Goal: Transaction & Acquisition: Obtain resource

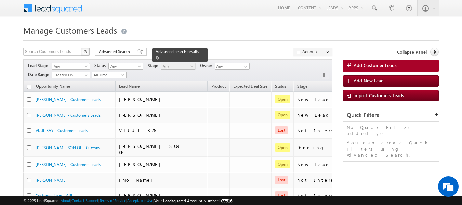
click at [159, 56] on span at bounding box center [157, 57] width 3 height 3
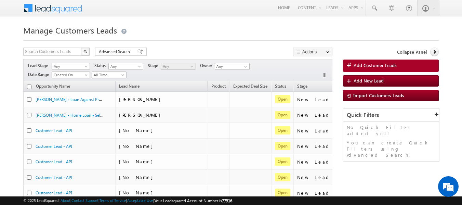
click at [239, 36] on h1 "Manage Customers Leads" at bounding box center [231, 29] width 416 height 13
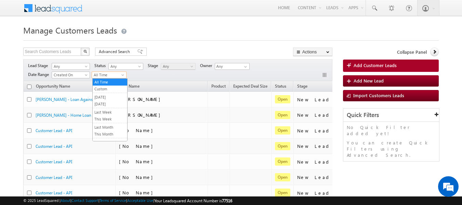
click at [122, 76] on span at bounding box center [123, 76] width 5 height 5
click at [104, 105] on link "[DATE]" at bounding box center [110, 104] width 35 height 6
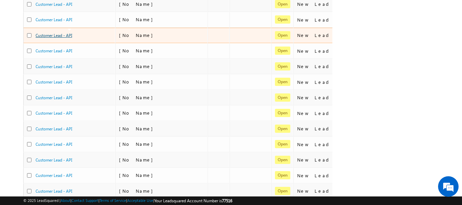
click at [59, 36] on link "Customer Lead - API" at bounding box center [54, 35] width 37 height 5
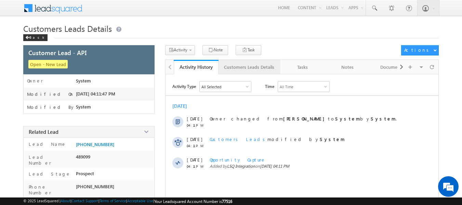
click at [256, 67] on div "Customers Leads Details" at bounding box center [249, 67] width 50 height 8
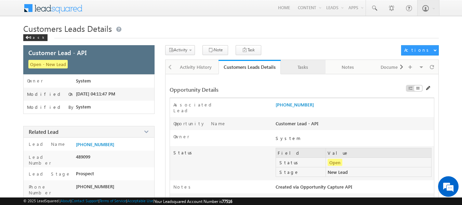
click at [305, 67] on div "Tasks" at bounding box center [302, 67] width 33 height 8
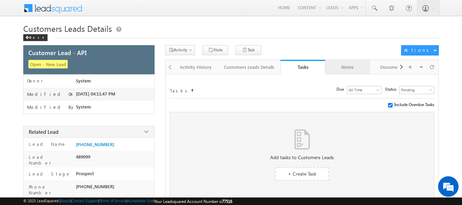
click at [340, 67] on div "Notes" at bounding box center [347, 67] width 33 height 8
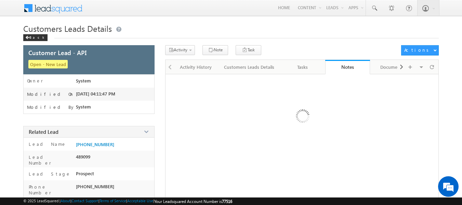
click at [340, 67] on div "Notes" at bounding box center [347, 67] width 35 height 7
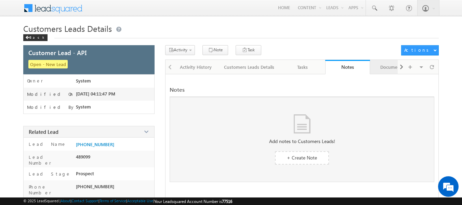
click at [382, 67] on div "Documents" at bounding box center [392, 67] width 33 height 8
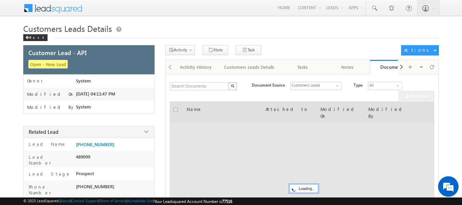
click at [382, 67] on div "Documents" at bounding box center [392, 67] width 35 height 7
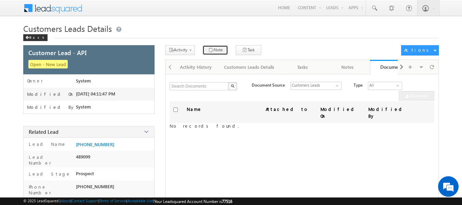
click at [210, 51] on button "Note" at bounding box center [216, 50] width 26 height 10
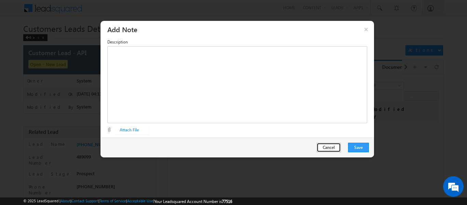
click at [329, 148] on button "Cancel" at bounding box center [329, 148] width 24 height 10
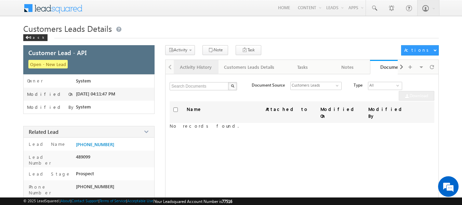
click at [198, 65] on div "Activity History" at bounding box center [195, 67] width 33 height 8
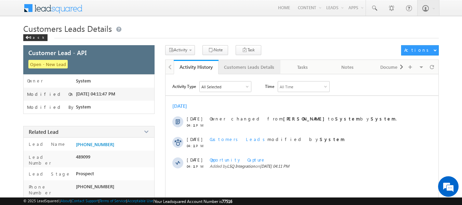
click at [248, 67] on div "Customers Leads Details" at bounding box center [249, 67] width 50 height 8
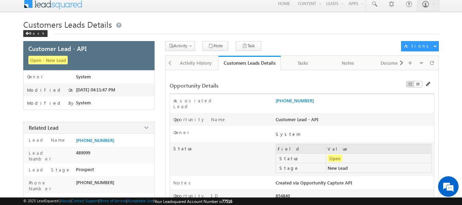
scroll to position [1, 0]
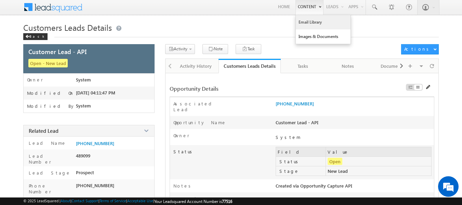
click at [304, 23] on link "Email Library" at bounding box center [323, 22] width 55 height 14
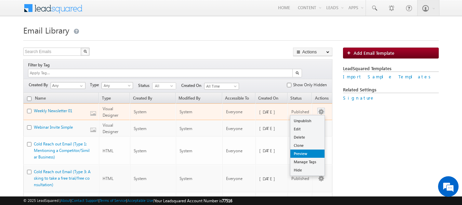
click at [301, 150] on link "Preview" at bounding box center [307, 154] width 34 height 8
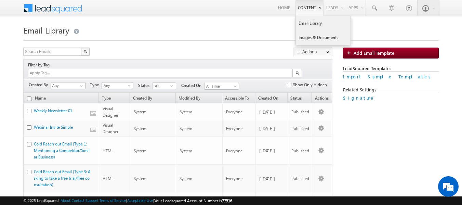
click at [320, 38] on link "Images & Documents" at bounding box center [323, 37] width 55 height 14
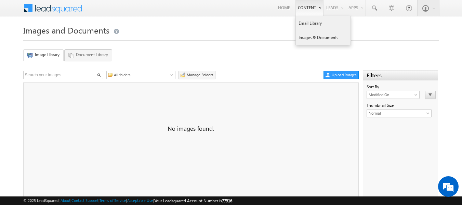
click at [315, 24] on link "Email Library" at bounding box center [323, 23] width 55 height 14
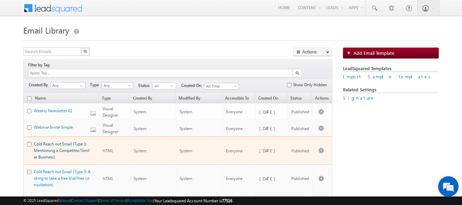
click at [45, 147] on link "Cold Reach out Email (Type 1: Mentioning a Competitor/Similar Business)" at bounding box center [62, 150] width 56 height 18
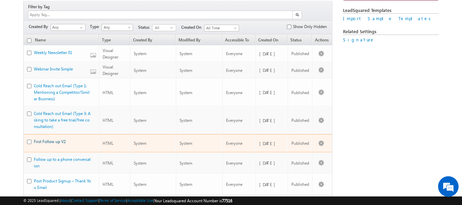
click at [45, 139] on link "First Follow up V2" at bounding box center [50, 141] width 32 height 5
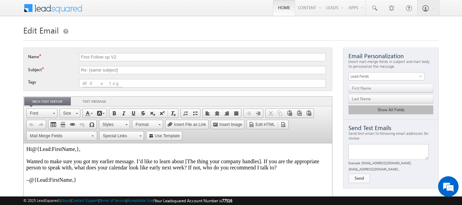
click at [281, 8] on link "Home" at bounding box center [284, 8] width 22 height 16
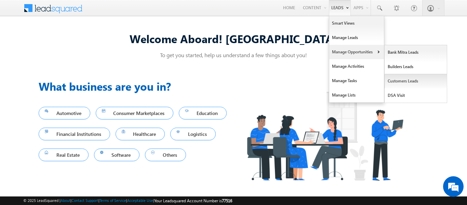
click at [397, 80] on link "Customers Leads" at bounding box center [416, 81] width 63 height 14
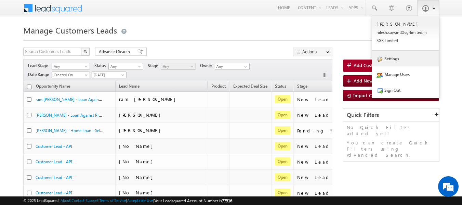
click at [394, 59] on link "Settings" at bounding box center [405, 59] width 67 height 16
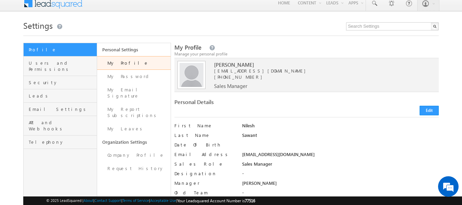
scroll to position [4, 0]
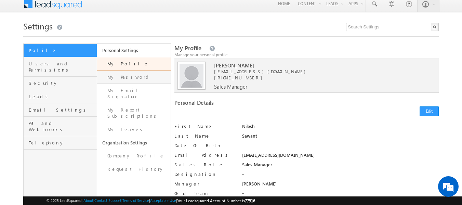
click at [121, 76] on link "My Password" at bounding box center [134, 76] width 74 height 13
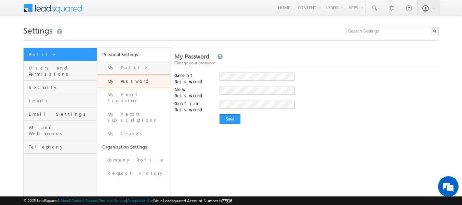
click at [117, 69] on link "My Profile" at bounding box center [134, 67] width 74 height 13
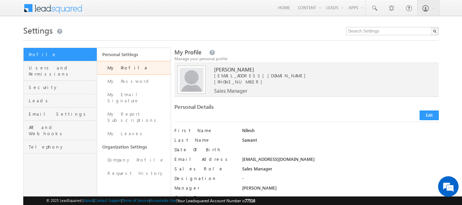
click at [234, 25] on h1 "Settings" at bounding box center [231, 29] width 416 height 13
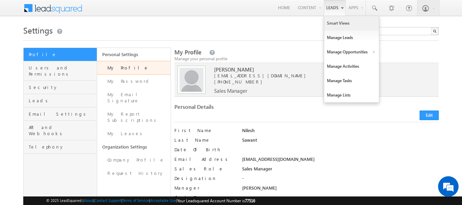
click at [341, 24] on link "Smart Views" at bounding box center [351, 23] width 55 height 14
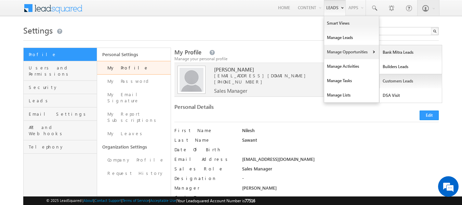
click at [394, 81] on link "Customers Leads" at bounding box center [411, 81] width 63 height 14
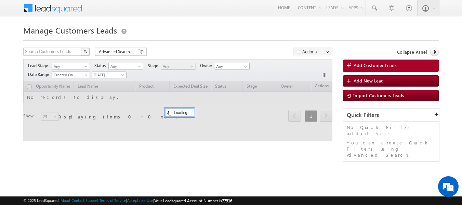
click at [384, 102] on div "Add Customer Leads Add New Lead Import Customers Leads" at bounding box center [391, 84] width 96 height 49
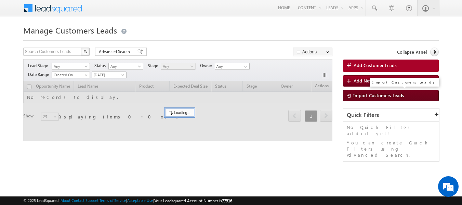
click at [382, 99] on link "Import Customers Leads" at bounding box center [391, 95] width 96 height 11
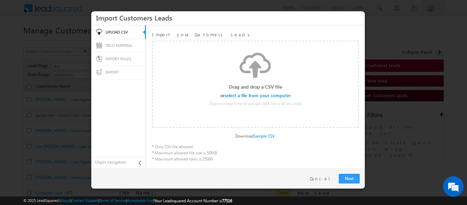
click at [372, 96] on div at bounding box center [233, 102] width 467 height 205
click at [268, 93] on input "file" at bounding box center [258, 95] width 65 height 5
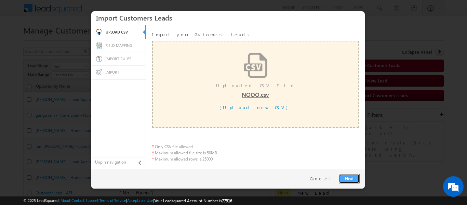
click at [345, 179] on link "Next" at bounding box center [349, 179] width 21 height 10
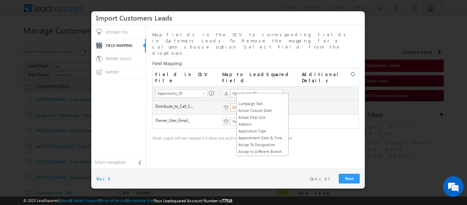
scroll to position [161, 0]
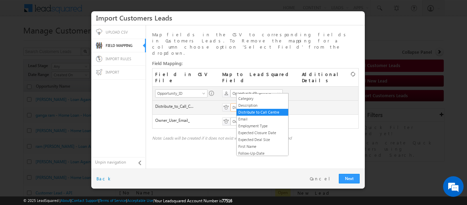
click at [264, 104] on span "Distribute to Call Centre" at bounding box center [254, 107] width 47 height 6
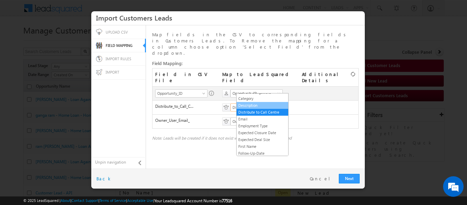
click at [257, 108] on link "Description" at bounding box center [263, 105] width 52 height 6
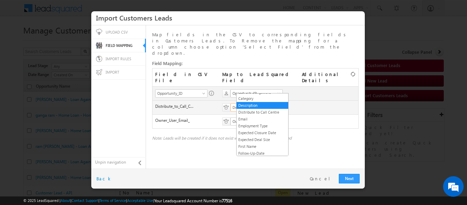
click at [265, 104] on span "Description" at bounding box center [254, 107] width 47 height 6
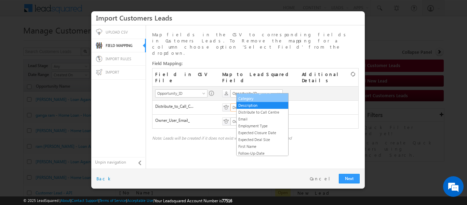
click at [254, 102] on link "Current Obligations Category" at bounding box center [263, 95] width 52 height 12
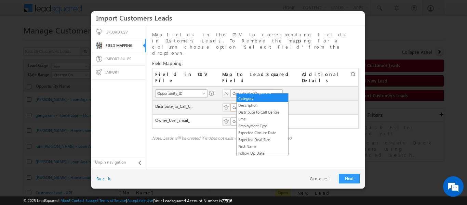
click at [275, 104] on span "Current Obligations Category" at bounding box center [254, 107] width 47 height 6
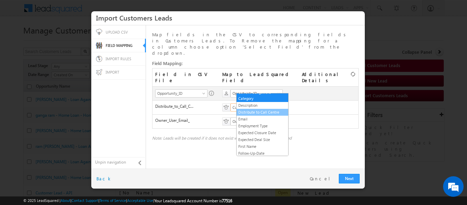
click at [258, 115] on link "Distribute to Call Centre" at bounding box center [263, 112] width 52 height 6
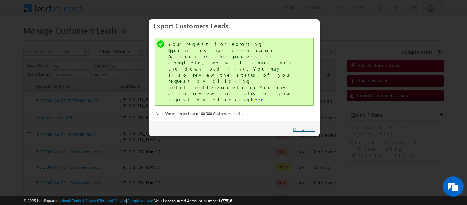
click at [309, 126] on link "Close" at bounding box center [304, 129] width 22 height 6
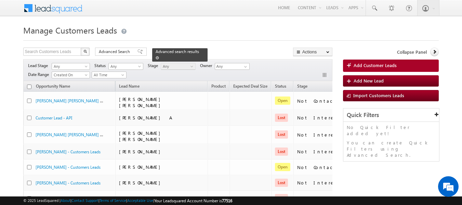
click at [159, 55] on link at bounding box center [157, 58] width 3 height 6
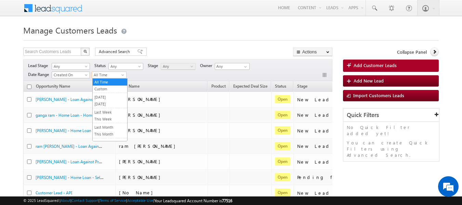
click at [124, 73] on span "All Time" at bounding box center [108, 75] width 33 height 6
click at [108, 96] on link "[DATE]" at bounding box center [110, 97] width 35 height 6
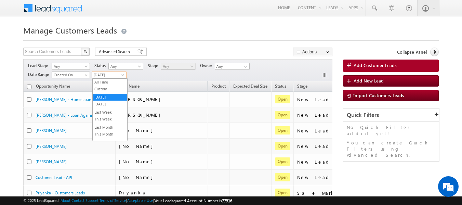
click at [121, 77] on span at bounding box center [123, 76] width 5 height 5
click at [200, 24] on h1 "Manage Customers Leads" at bounding box center [231, 29] width 416 height 13
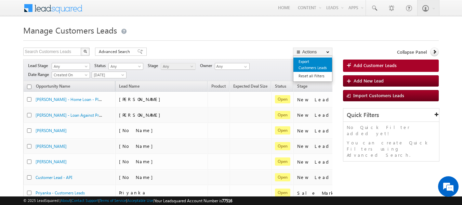
click at [307, 66] on link "Export Customers Leads" at bounding box center [313, 64] width 39 height 14
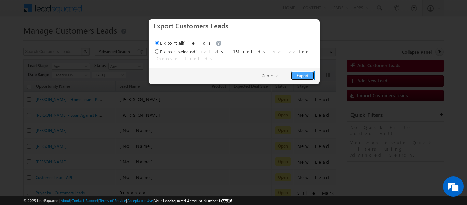
click at [300, 71] on link "Export" at bounding box center [303, 76] width 24 height 10
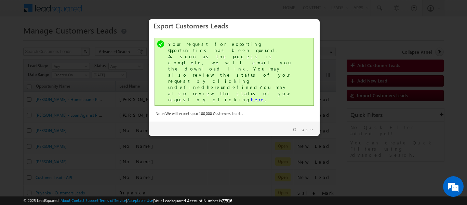
click at [251, 96] on link "here" at bounding box center [258, 99] width 14 height 6
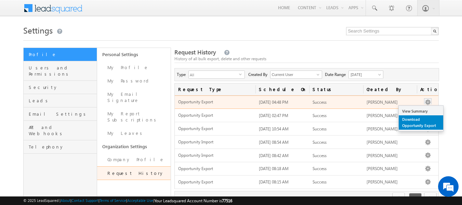
click at [410, 121] on link "Download Opportunity Export" at bounding box center [421, 122] width 44 height 14
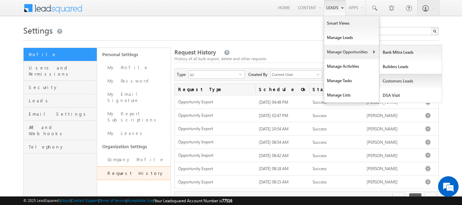
click at [400, 81] on link "Customers Leads" at bounding box center [411, 81] width 63 height 14
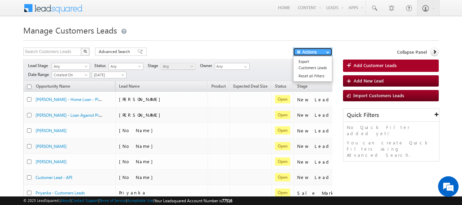
click at [314, 50] on button "Actions" at bounding box center [312, 52] width 39 height 9
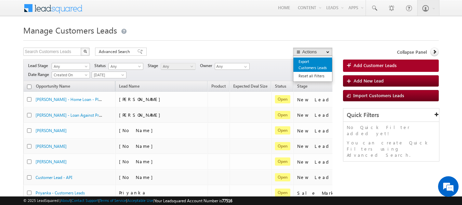
click at [304, 64] on link "Export Customers Leads" at bounding box center [313, 64] width 39 height 14
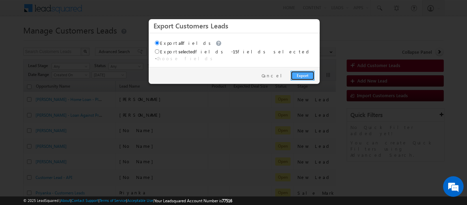
click at [301, 71] on link "Export" at bounding box center [303, 76] width 24 height 10
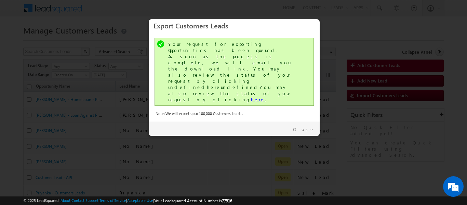
click at [251, 96] on link "here" at bounding box center [258, 99] width 14 height 6
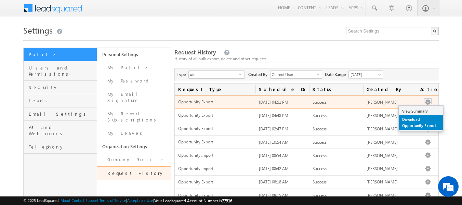
click at [412, 120] on link "Download Opportunity Export" at bounding box center [421, 122] width 44 height 14
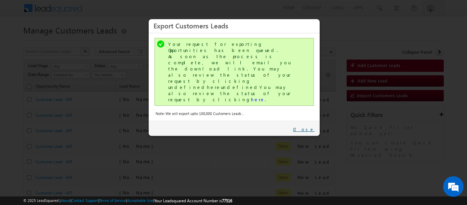
click at [310, 126] on link "Close" at bounding box center [304, 129] width 22 height 6
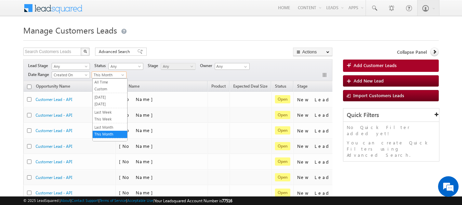
click at [122, 75] on span at bounding box center [123, 76] width 5 height 5
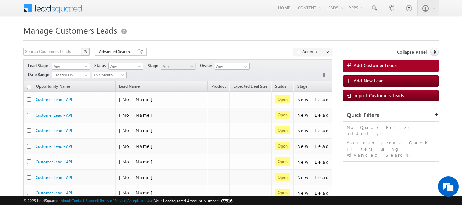
click at [175, 33] on h1 "Manage Customers Leads" at bounding box center [231, 29] width 416 height 13
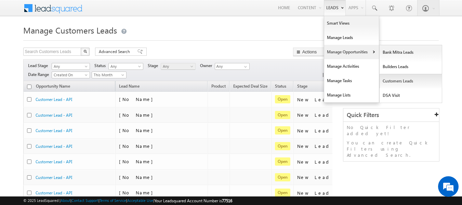
click at [396, 81] on link "Customers Leads" at bounding box center [411, 81] width 63 height 14
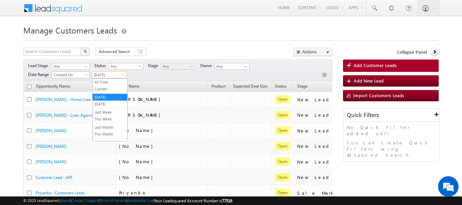
click at [119, 74] on span "[DATE]" at bounding box center [108, 75] width 33 height 6
click at [102, 104] on link "[DATE]" at bounding box center [110, 104] width 35 height 6
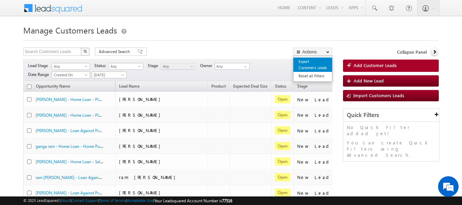
click at [306, 62] on link "Export Customers Leads" at bounding box center [313, 64] width 39 height 14
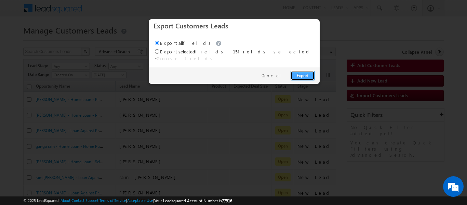
click at [301, 72] on link "Export" at bounding box center [303, 76] width 24 height 10
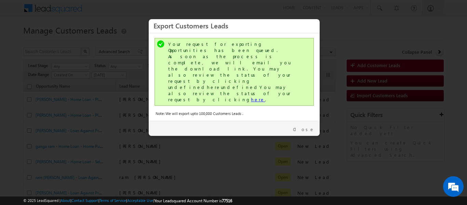
click at [251, 96] on link "here" at bounding box center [258, 99] width 14 height 6
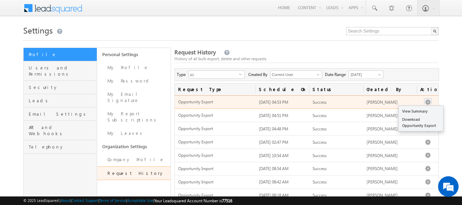
click at [427, 102] on button "button" at bounding box center [428, 102] width 7 height 7
click at [411, 120] on link "Download Opportunity Export" at bounding box center [421, 122] width 44 height 14
